Goal: Task Accomplishment & Management: Complete application form

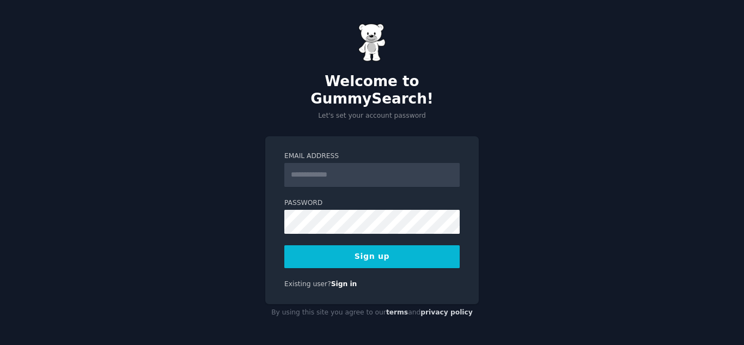
drag, startPoint x: 0, startPoint y: 0, endPoint x: 340, endPoint y: 172, distance: 381.3
click at [340, 172] on input "Email Address" at bounding box center [371, 175] width 175 height 24
type input "**********"
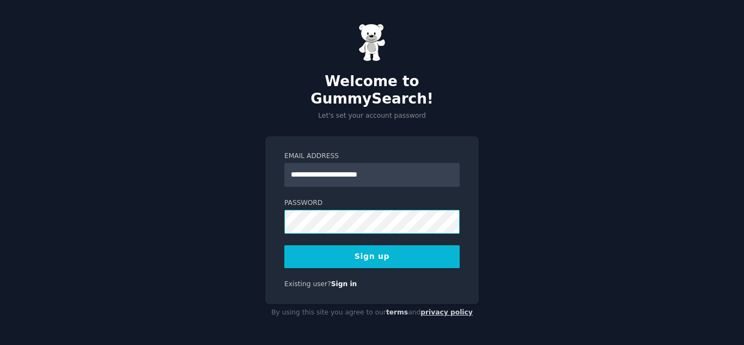
click at [284, 245] on button "Sign up" at bounding box center [371, 256] width 175 height 23
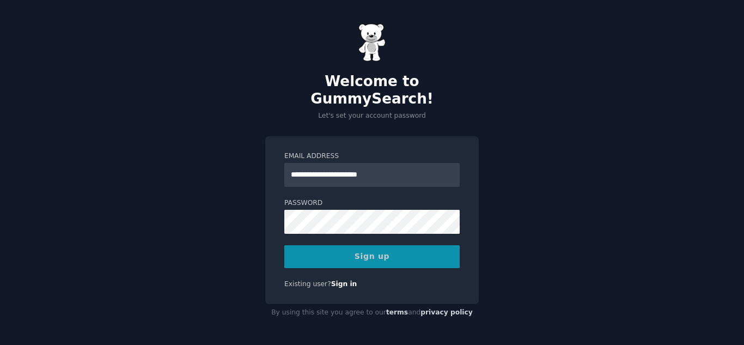
click at [367, 249] on div "Sign up" at bounding box center [371, 256] width 175 height 23
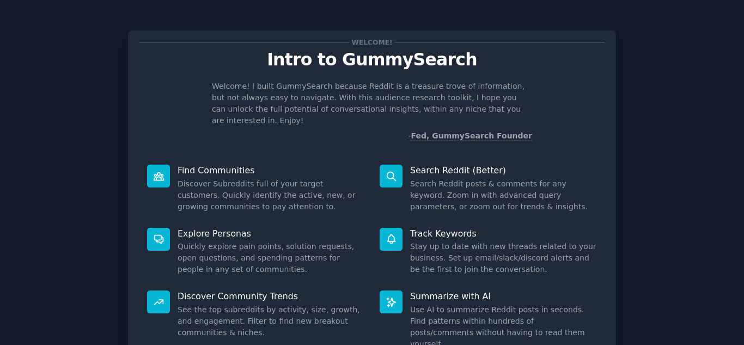
scroll to position [82, 0]
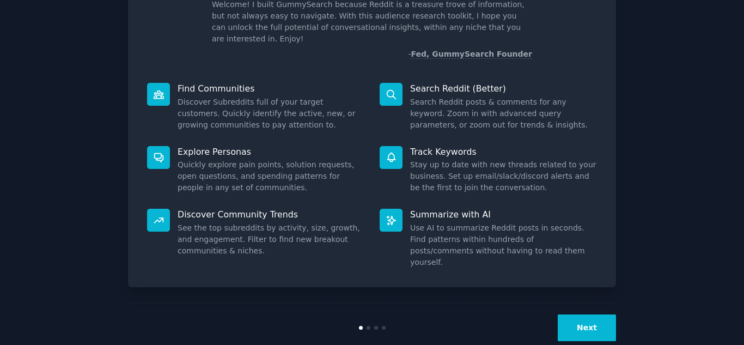
click at [587, 314] on button "Next" at bounding box center [587, 327] width 58 height 27
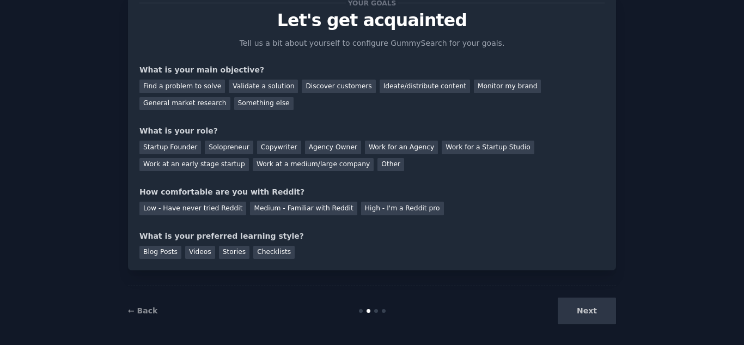
scroll to position [45, 0]
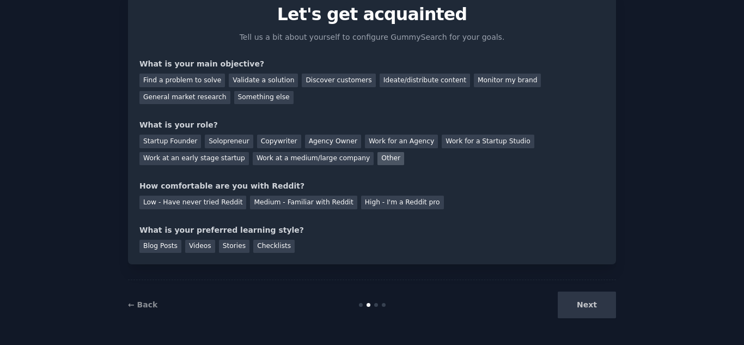
click at [378, 159] on div "Other" at bounding box center [391, 159] width 27 height 14
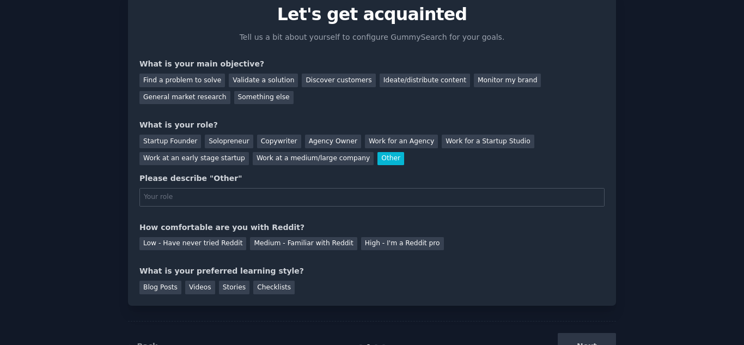
click at [378, 159] on div "Other" at bounding box center [391, 159] width 27 height 14
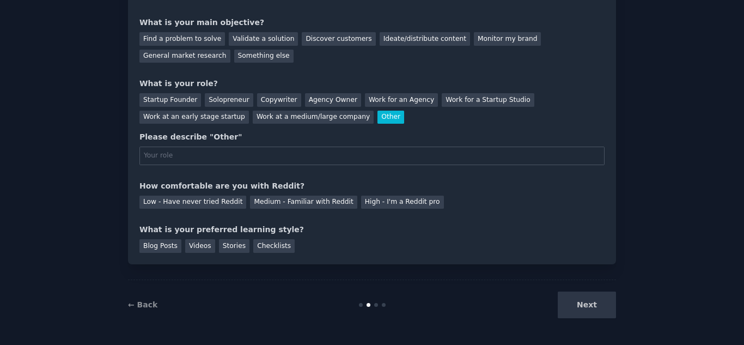
click at [378, 111] on div "Other" at bounding box center [391, 118] width 27 height 14
click at [378, 118] on div "Other" at bounding box center [391, 118] width 27 height 14
click at [206, 151] on input "text" at bounding box center [371, 156] width 465 height 19
click at [365, 98] on div "Work for an Agency" at bounding box center [401, 100] width 73 height 14
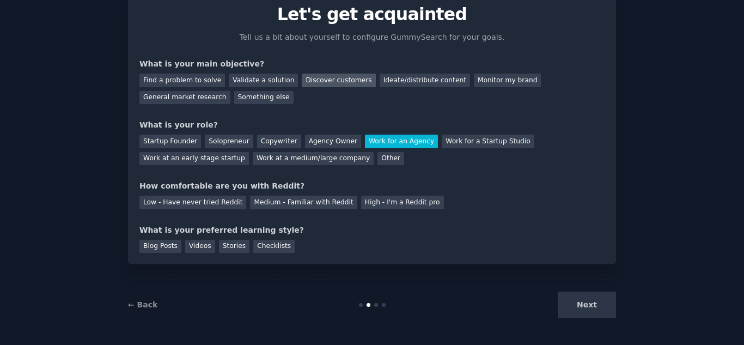
click at [304, 84] on div "Discover customers" at bounding box center [339, 81] width 74 height 14
click at [250, 208] on div "Medium - Familiar with Reddit" at bounding box center [303, 203] width 107 height 14
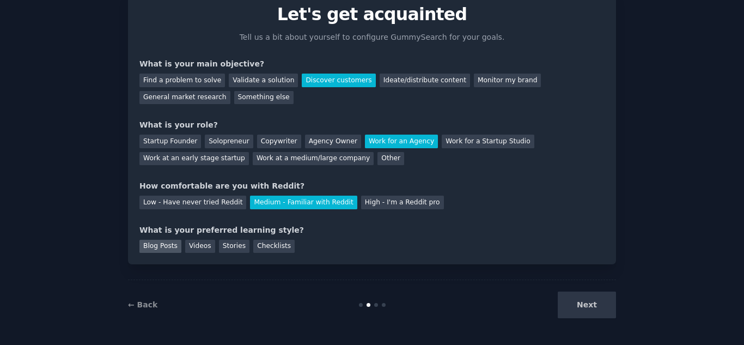
click at [169, 243] on div "Blog Posts" at bounding box center [160, 247] width 42 height 14
click at [591, 292] on button "Next" at bounding box center [587, 304] width 58 height 27
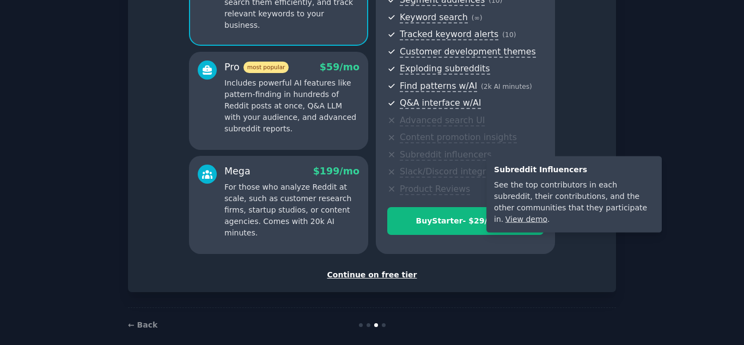
scroll to position [150, 0]
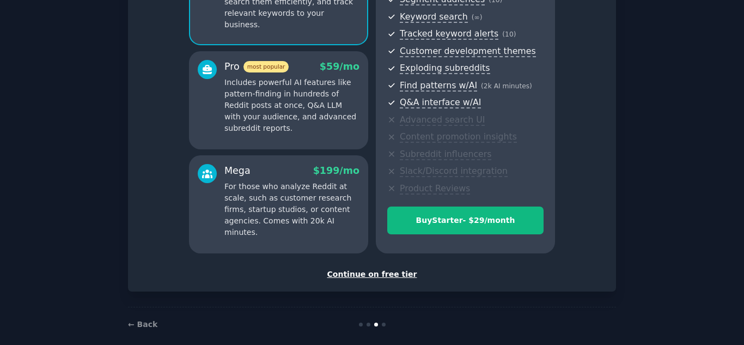
click at [375, 275] on div "Continue on free tier" at bounding box center [371, 274] width 465 height 11
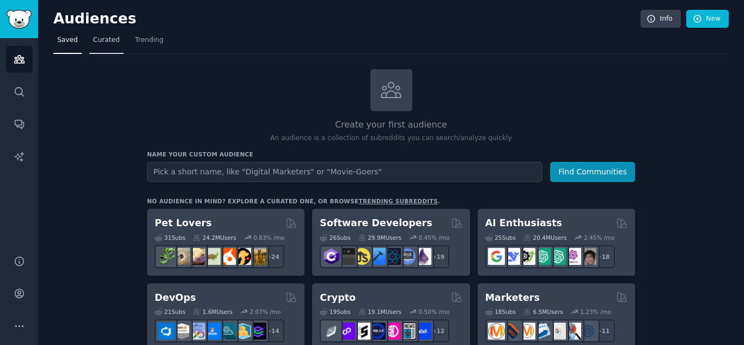
click at [102, 39] on span "Curated" at bounding box center [106, 40] width 27 height 10
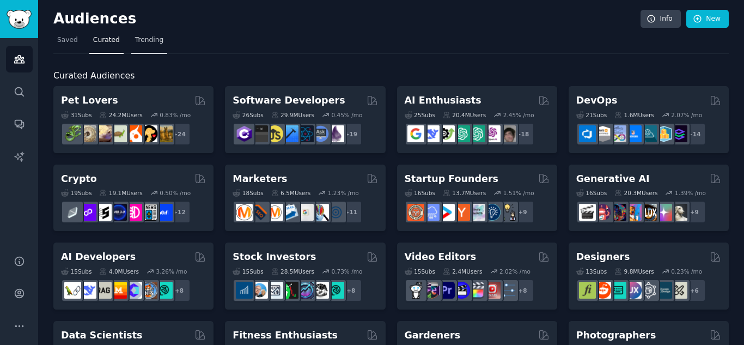
click at [135, 41] on span "Trending" at bounding box center [149, 40] width 28 height 10
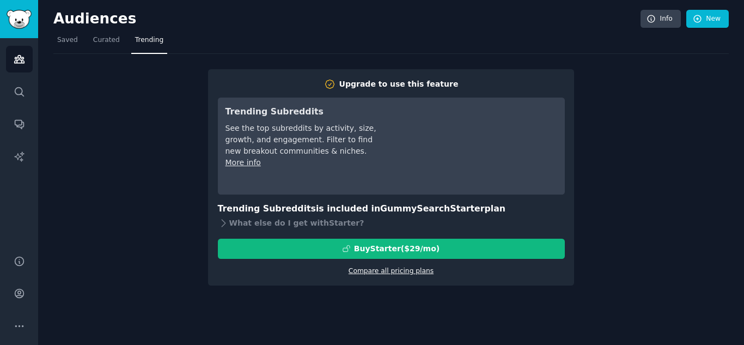
click at [378, 269] on link "Compare all pricing plans" at bounding box center [391, 271] width 85 height 8
click at [702, 26] on link "New" at bounding box center [707, 19] width 42 height 19
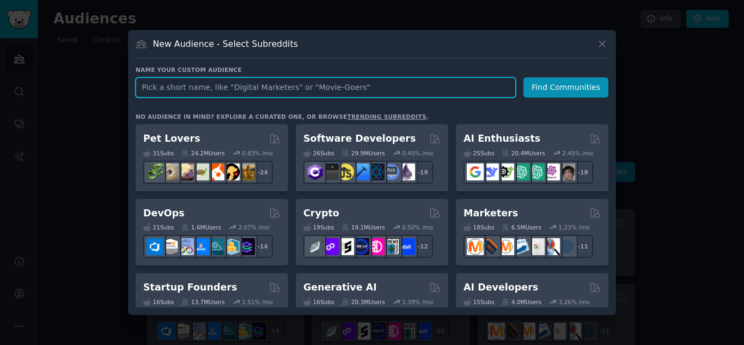
click at [368, 94] on input "text" at bounding box center [326, 87] width 380 height 20
type input "dropshipping"
click button "Find Communities" at bounding box center [565, 87] width 85 height 20
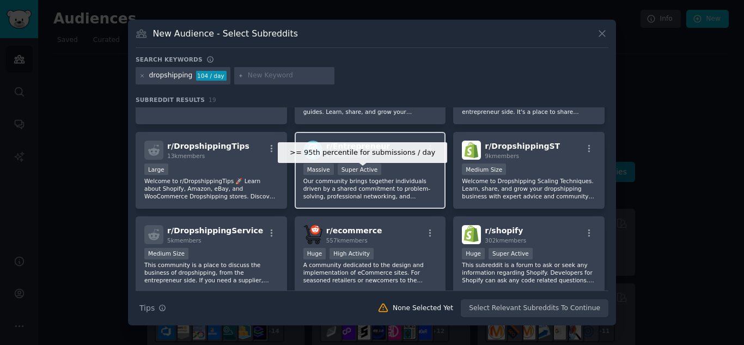
scroll to position [60, 0]
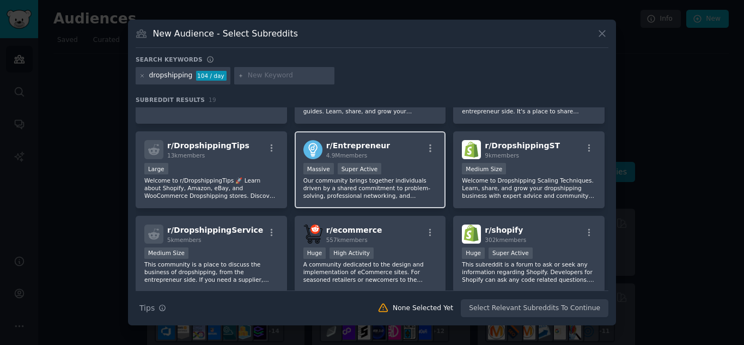
click at [366, 150] on span "r/ Entrepreneur" at bounding box center [358, 145] width 64 height 9
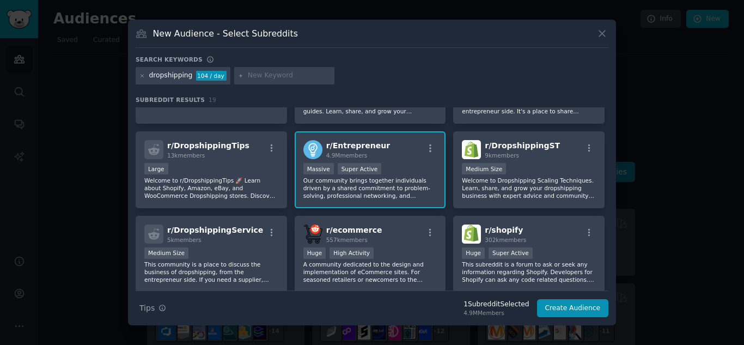
click at [350, 177] on p "Our community brings together individuals driven by a shared commitment to prob…" at bounding box center [370, 187] width 134 height 23
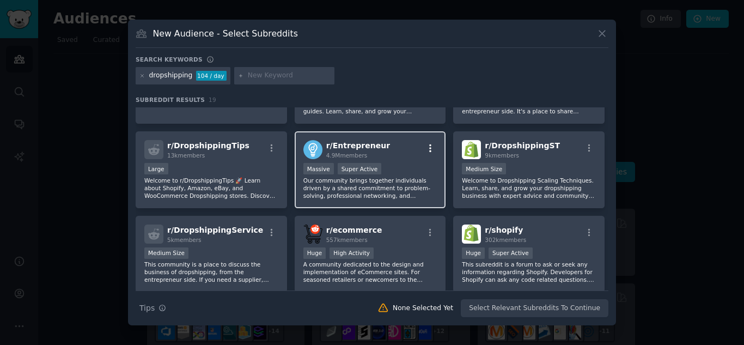
click at [428, 149] on icon "button" at bounding box center [430, 148] width 10 height 10
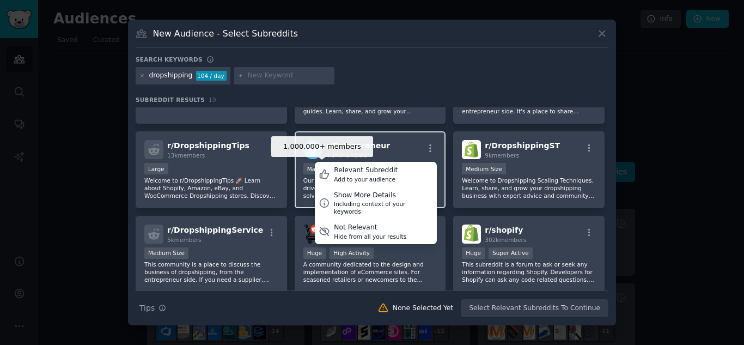
drag, startPoint x: 302, startPoint y: 152, endPoint x: 310, endPoint y: 149, distance: 8.6
click at [310, 149] on div "r/ Entrepreneur 4.9M members Relevant Subreddit Add to your audience Show More …" at bounding box center [370, 169] width 151 height 77
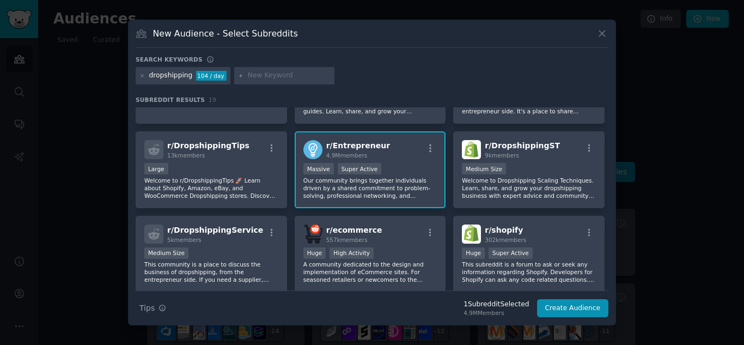
click at [310, 149] on img at bounding box center [312, 149] width 19 height 19
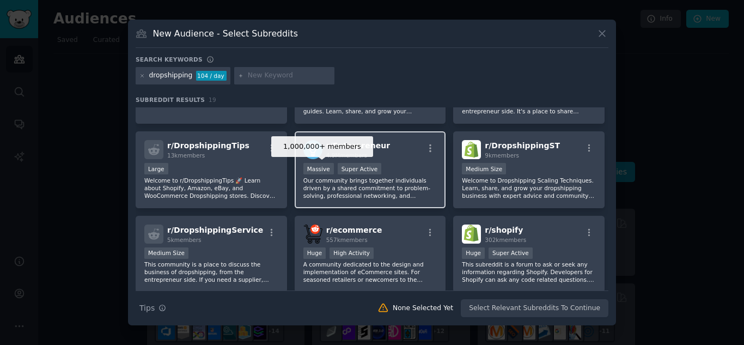
click at [314, 165] on div "Massive" at bounding box center [318, 168] width 31 height 11
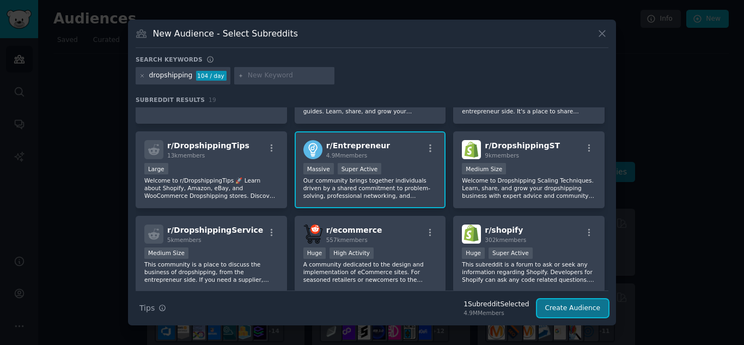
click at [565, 311] on button "Create Audience" at bounding box center [573, 308] width 72 height 19
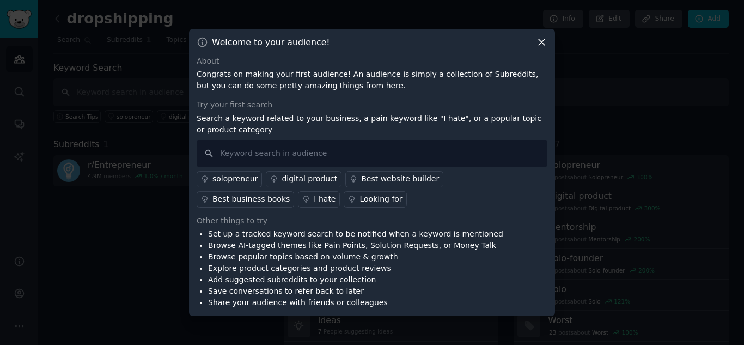
click at [308, 185] on div "digital product" at bounding box center [310, 178] width 56 height 11
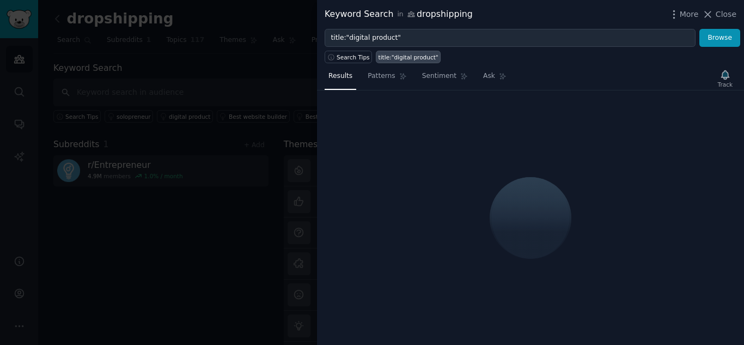
click at [234, 199] on div at bounding box center [372, 172] width 744 height 345
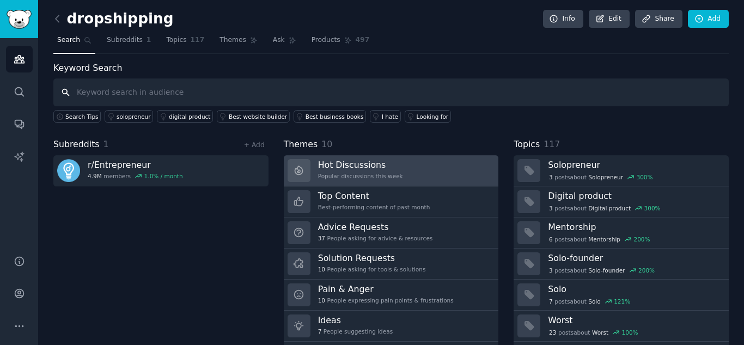
scroll to position [31, 0]
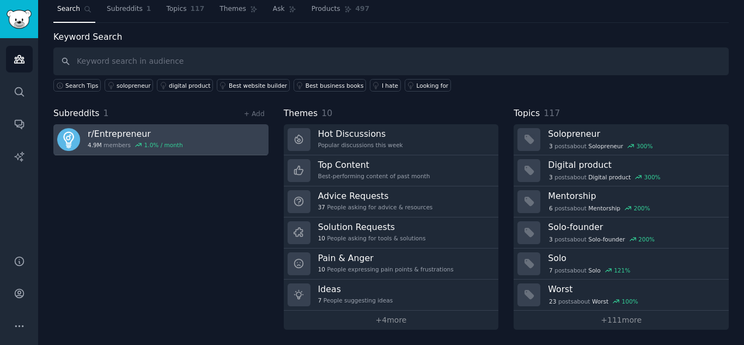
click at [163, 143] on div "1.0 % / month" at bounding box center [163, 145] width 39 height 8
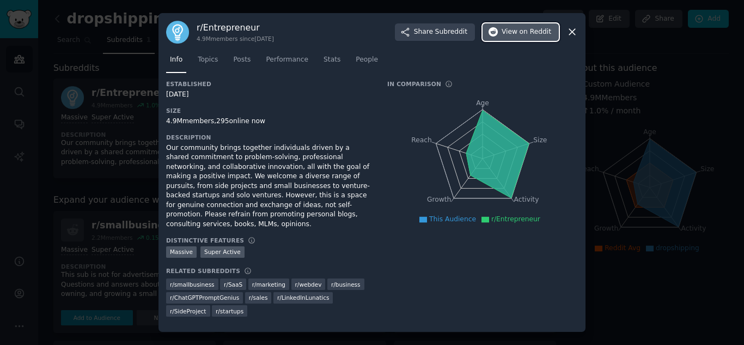
click at [504, 34] on button "View on Reddit" at bounding box center [521, 31] width 76 height 17
click at [89, 123] on div at bounding box center [372, 172] width 744 height 345
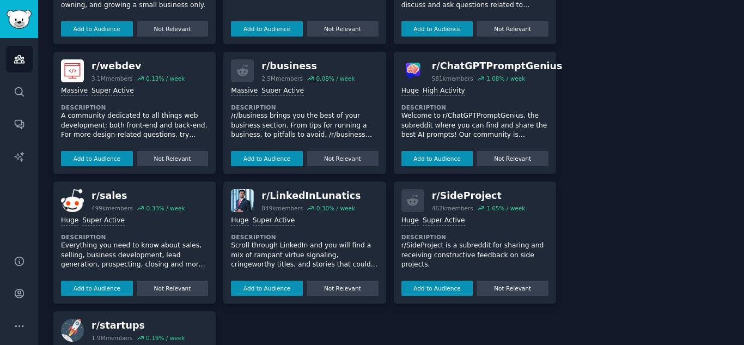
scroll to position [392, 0]
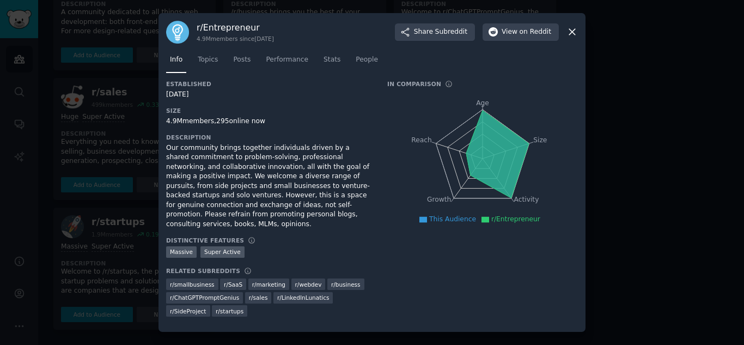
click at [74, 183] on div at bounding box center [372, 172] width 744 height 345
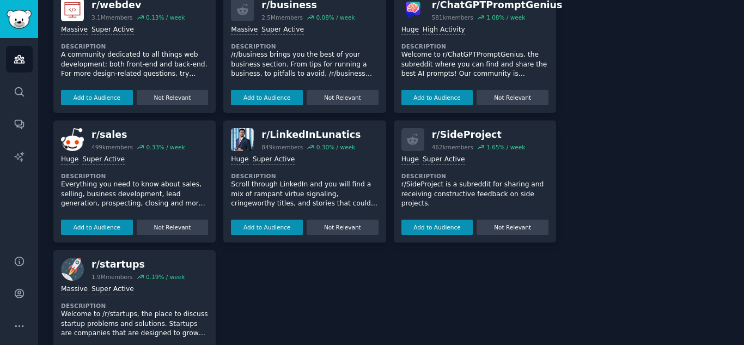
scroll to position [346, 0]
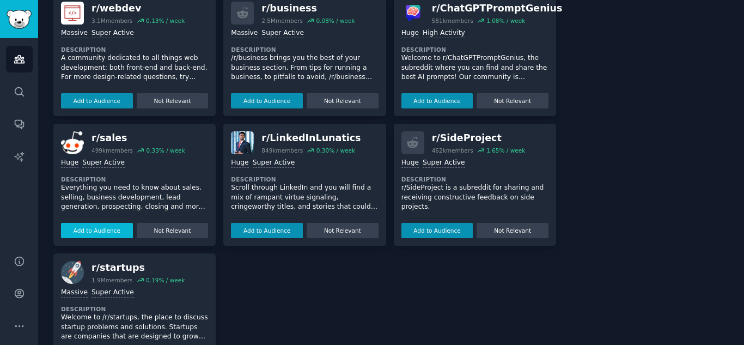
click at [104, 228] on button "Add to Audience" at bounding box center [97, 230] width 72 height 15
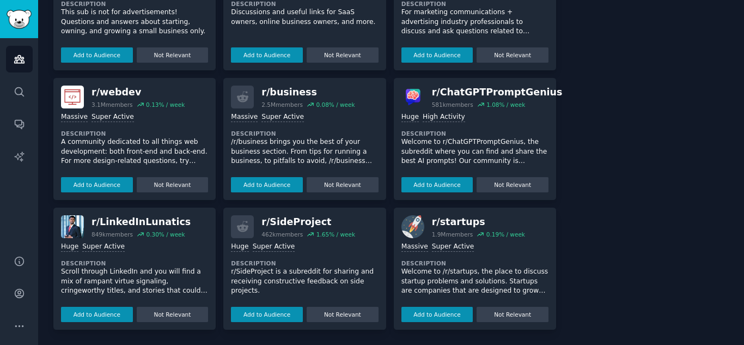
scroll to position [263, 0]
click at [108, 180] on button "Add to Audience" at bounding box center [97, 184] width 72 height 15
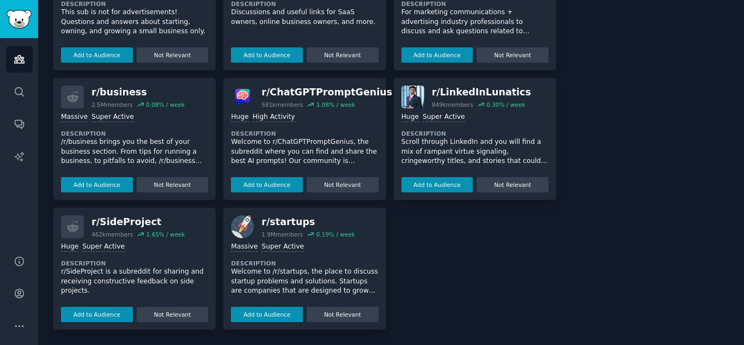
scroll to position [0, 0]
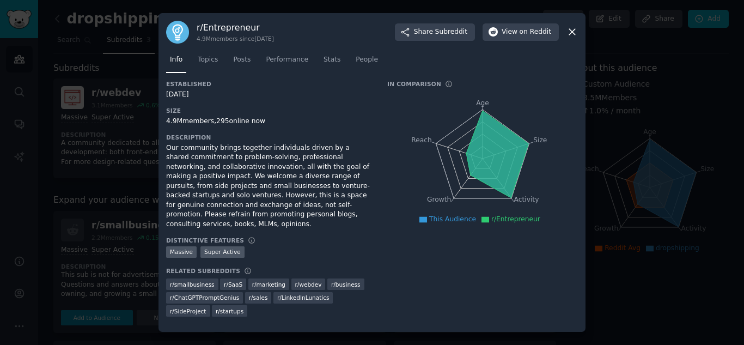
click at [34, 73] on div at bounding box center [372, 172] width 744 height 345
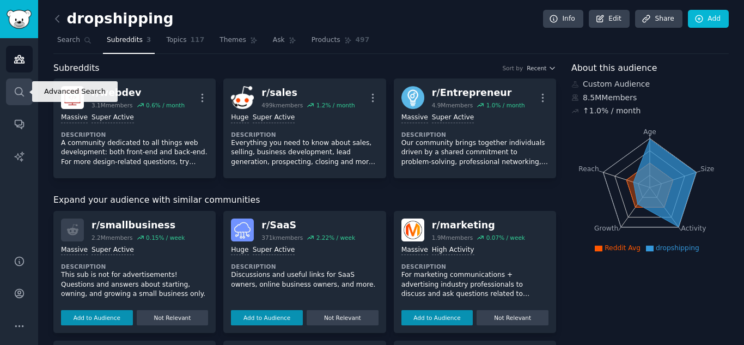
click at [11, 89] on link "Search" at bounding box center [19, 91] width 27 height 27
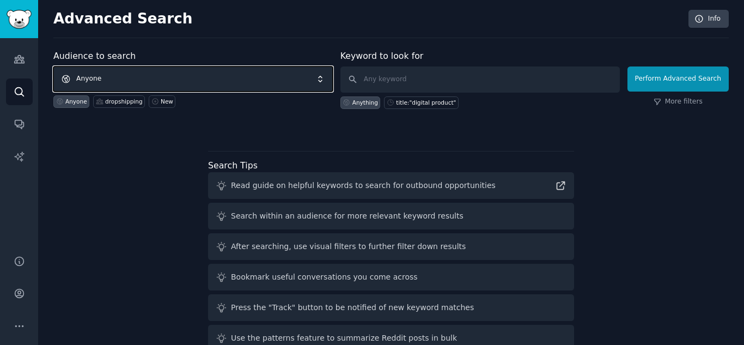
click at [263, 79] on span "Anyone" at bounding box center [192, 78] width 279 height 25
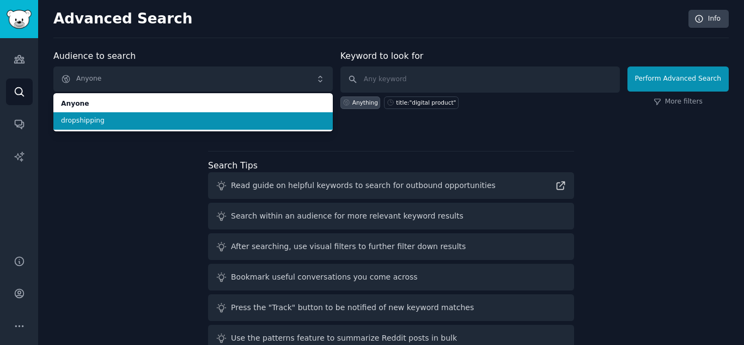
click at [222, 121] on span "dropshipping" at bounding box center [193, 121] width 264 height 10
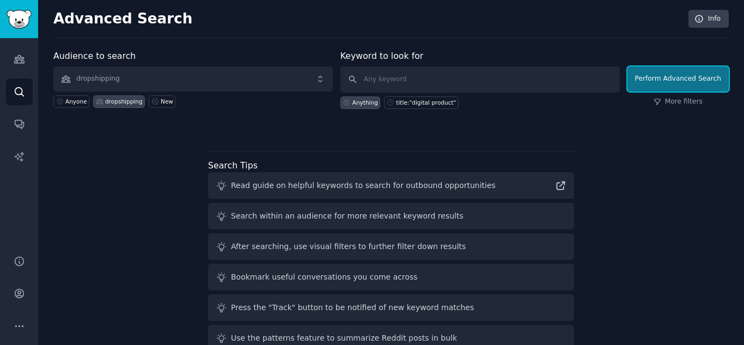
click at [664, 78] on button "Perform Advanced Search" at bounding box center [678, 78] width 101 height 25
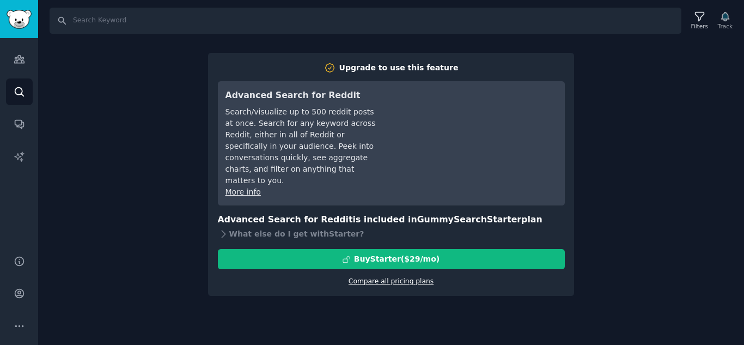
click at [381, 277] on link "Compare all pricing plans" at bounding box center [391, 281] width 85 height 8
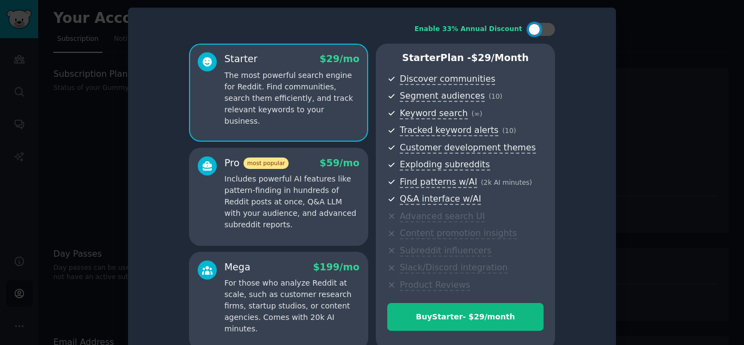
scroll to position [28, 0]
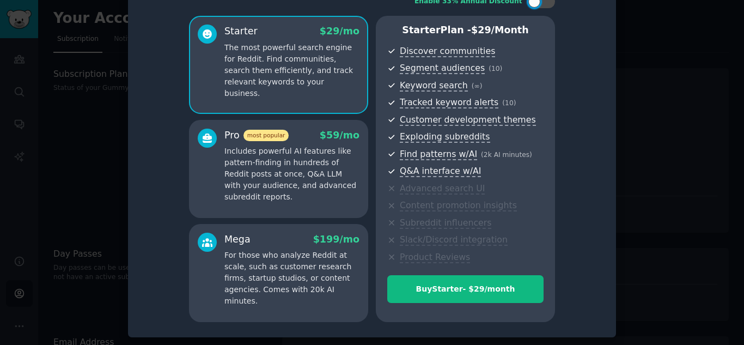
click at [128, 166] on div "Enable 33% Annual Discount Starter $ 29 /mo The most powerful search engine for…" at bounding box center [372, 158] width 488 height 357
click at [67, 152] on div at bounding box center [372, 172] width 744 height 345
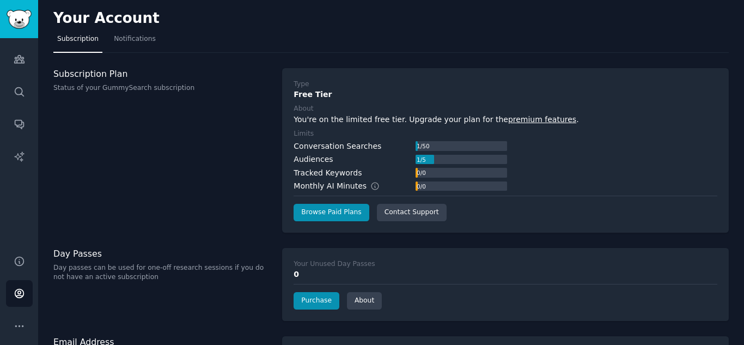
scroll to position [41, 0]
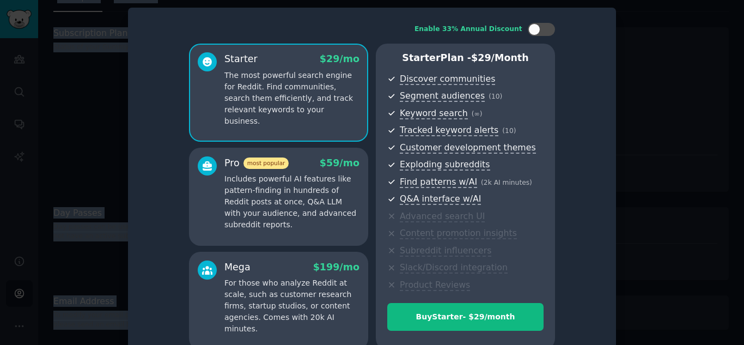
drag, startPoint x: 744, startPoint y: 84, endPoint x: 234, endPoint y: -47, distance: 526.0
click at [234, 0] on html "Audiences Search Conversations AI Reports Help Account More Your Account Subscr…" at bounding box center [372, 172] width 744 height 345
